Goal: Navigation & Orientation: Find specific page/section

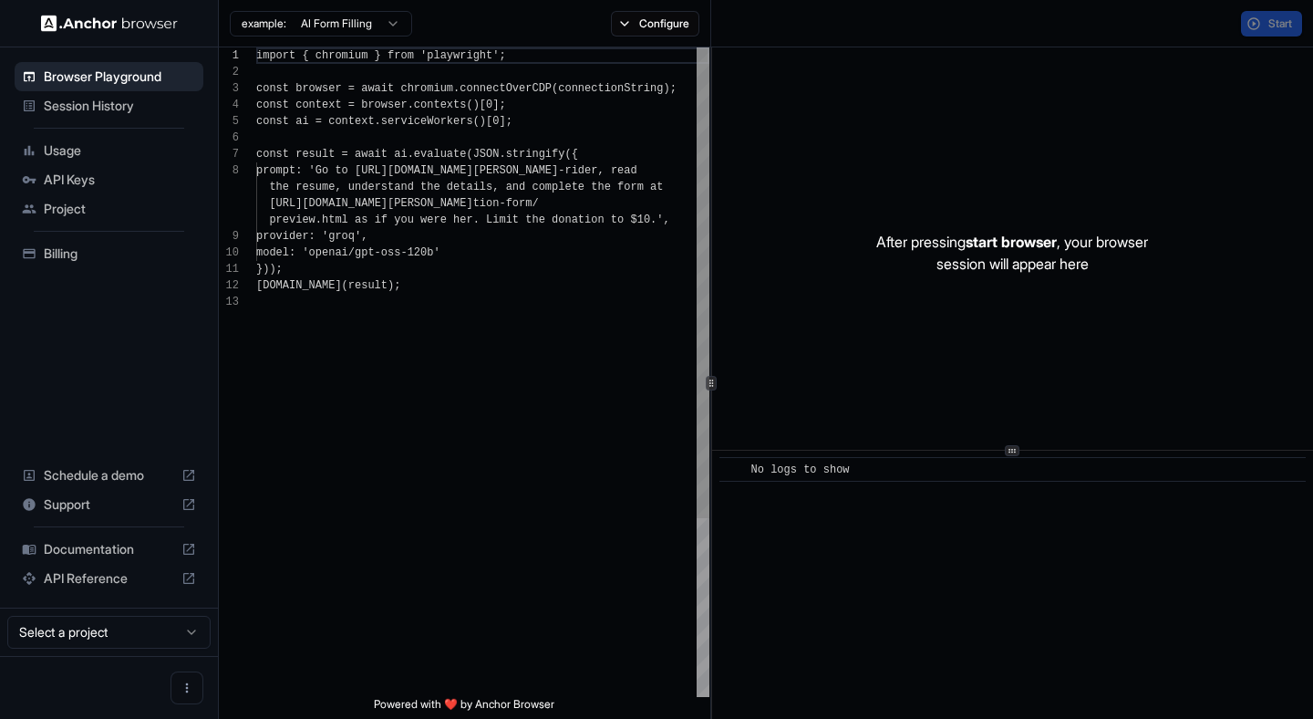
scroll to position [115, 0]
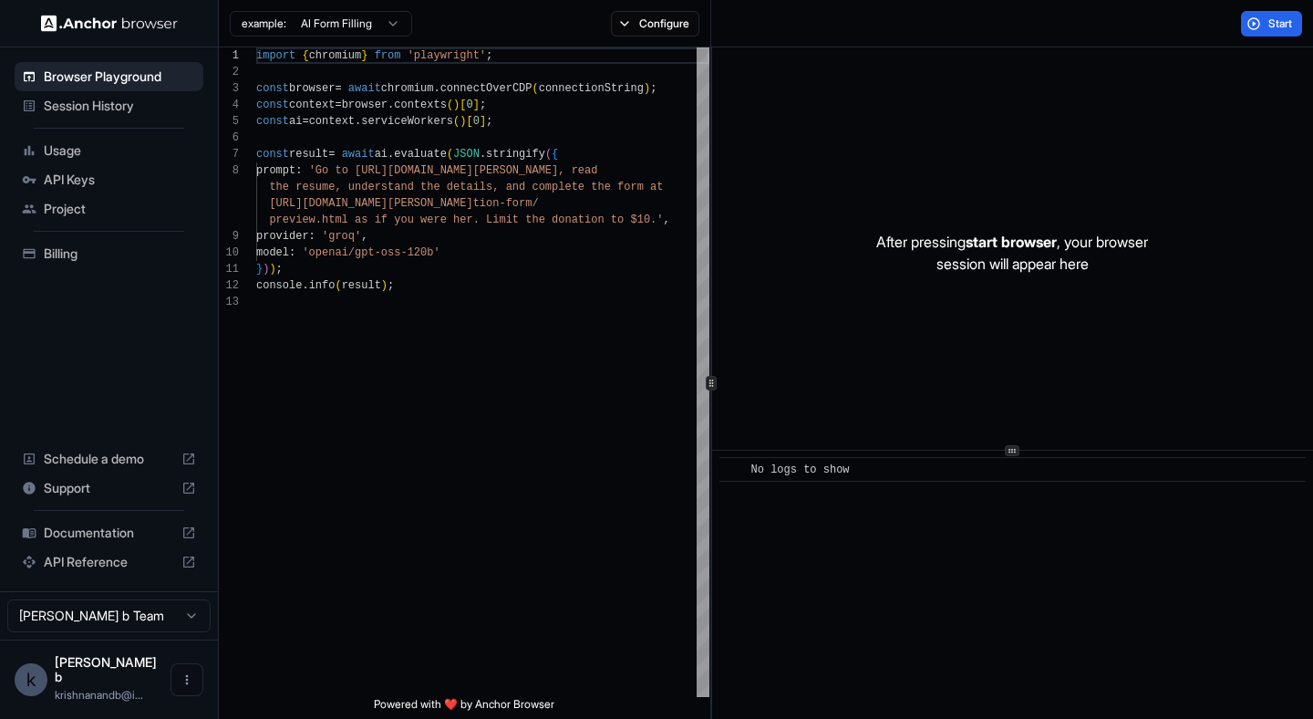
click at [87, 109] on span "Session History" at bounding box center [120, 106] width 152 height 18
